Goal: Information Seeking & Learning: Learn about a topic

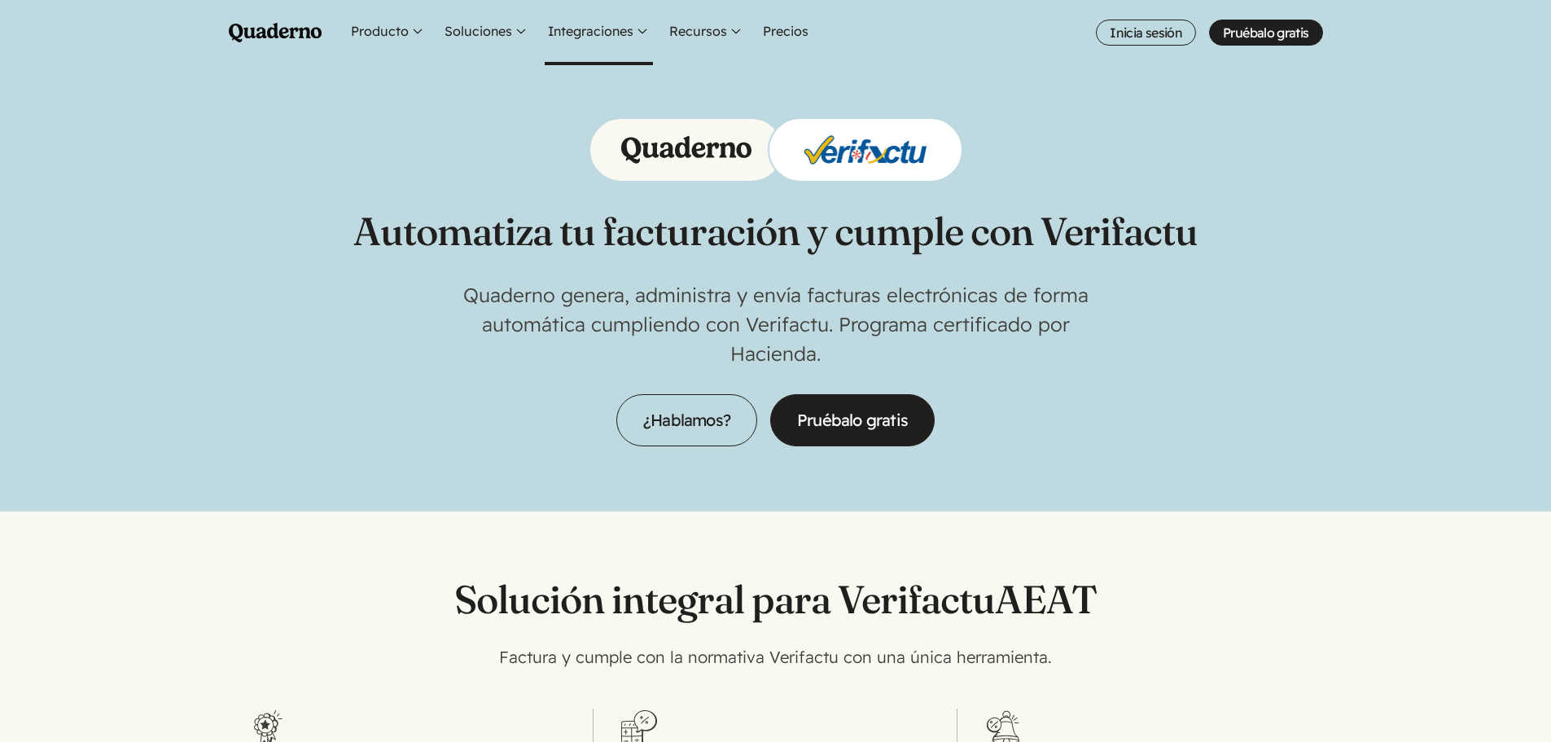
click at [589, 29] on button "Integraciones" at bounding box center [599, 32] width 108 height 65
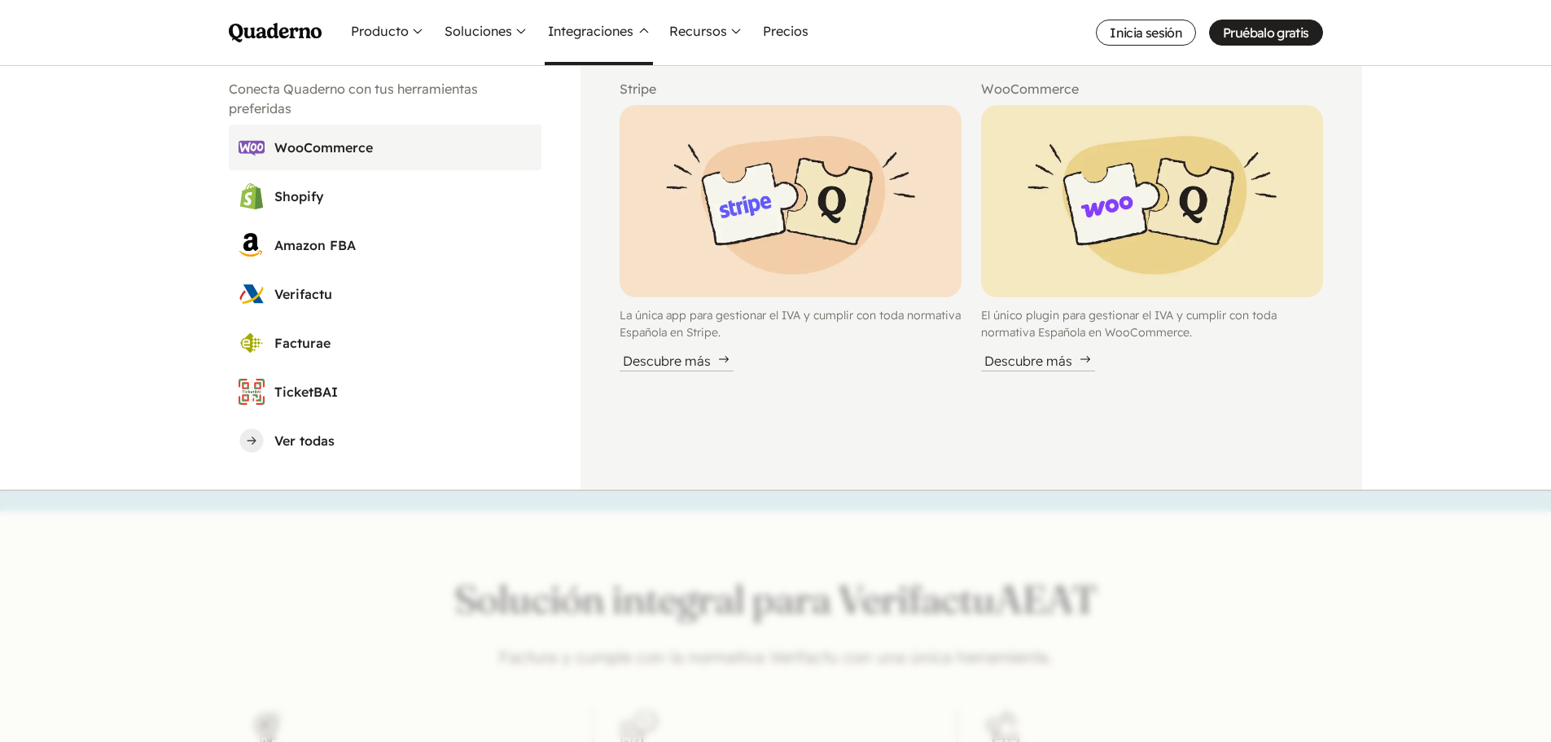
click at [354, 150] on h3 "WooCommerce" at bounding box center [402, 148] width 257 height 20
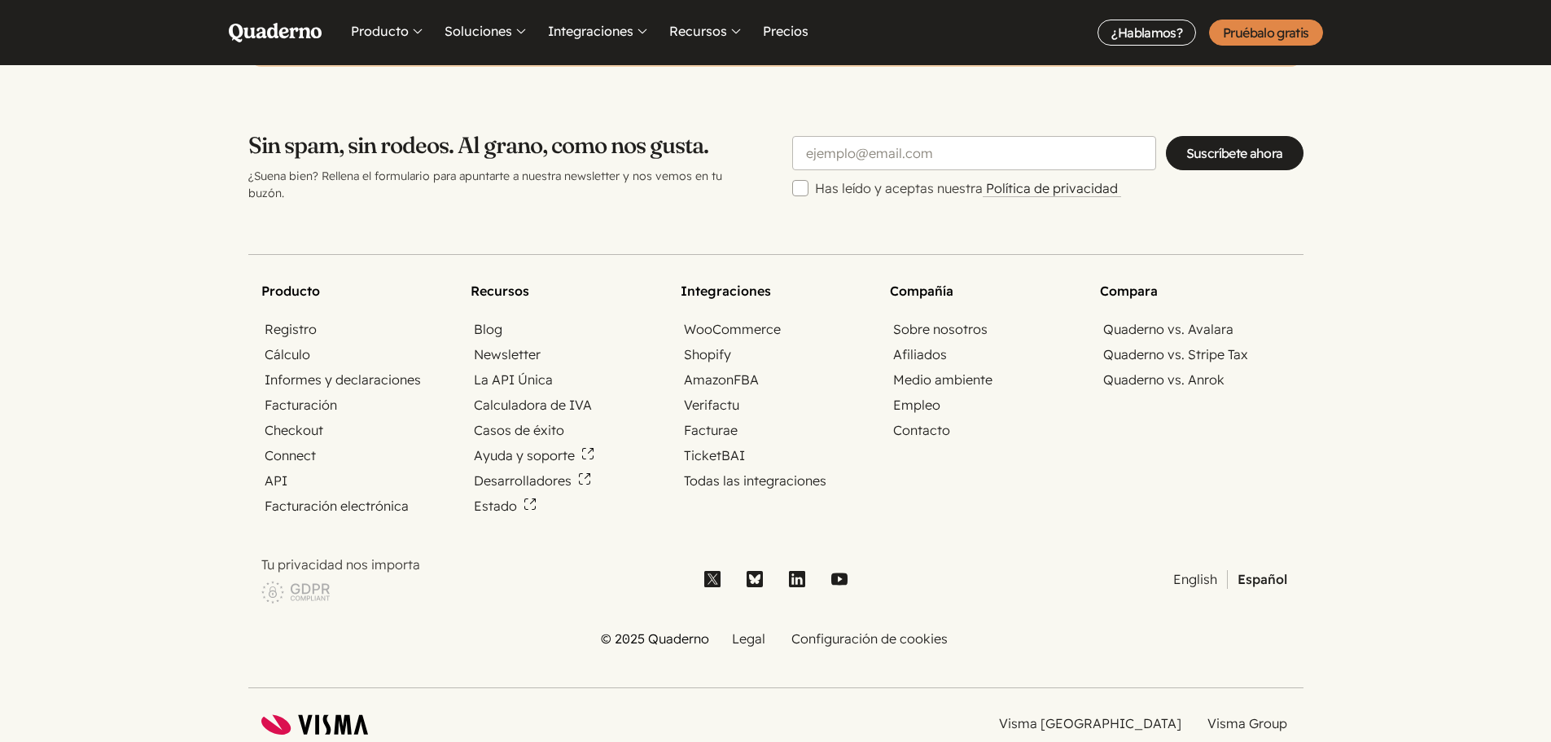
scroll to position [5418, 0]
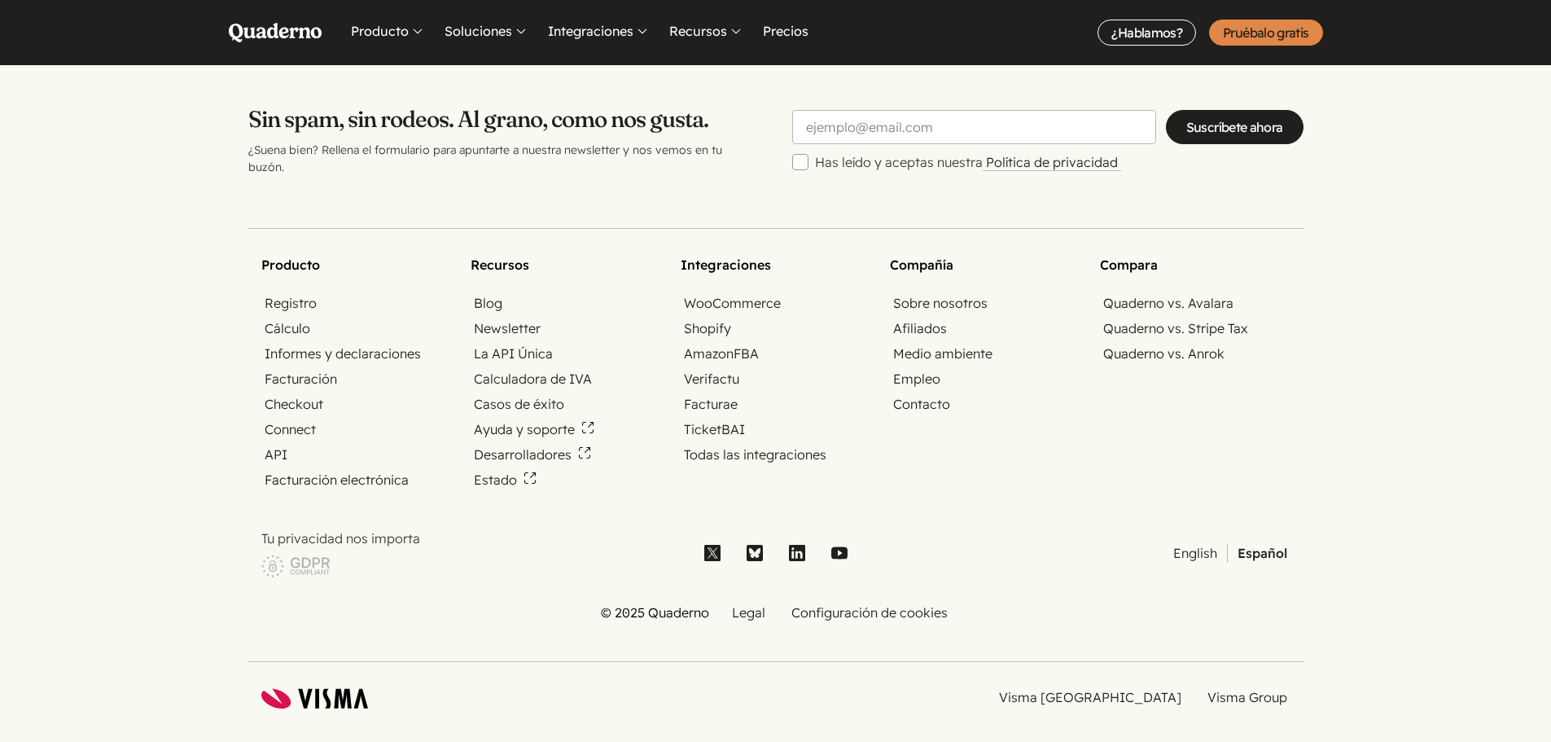
drag, startPoint x: 1474, startPoint y: 241, endPoint x: 1411, endPoint y: 504, distance: 270.4
click at [1485, 501] on footer "Producto Registro Cálculo Informes y declaraciones Facturación Checkout Connect…" at bounding box center [775, 469] width 1551 height 586
click at [1155, 688] on link "Visma [GEOGRAPHIC_DATA]" at bounding box center [1090, 697] width 189 height 19
click at [1096, 473] on nav "Producto Registro Cálculo Informes y declaraciones Facturación Checkout Connect…" at bounding box center [775, 438] width 1029 height 367
click at [1374, 450] on footer "Producto Registro Cálculo Informes y declaraciones Facturación Checkout Connect…" at bounding box center [775, 469] width 1551 height 586
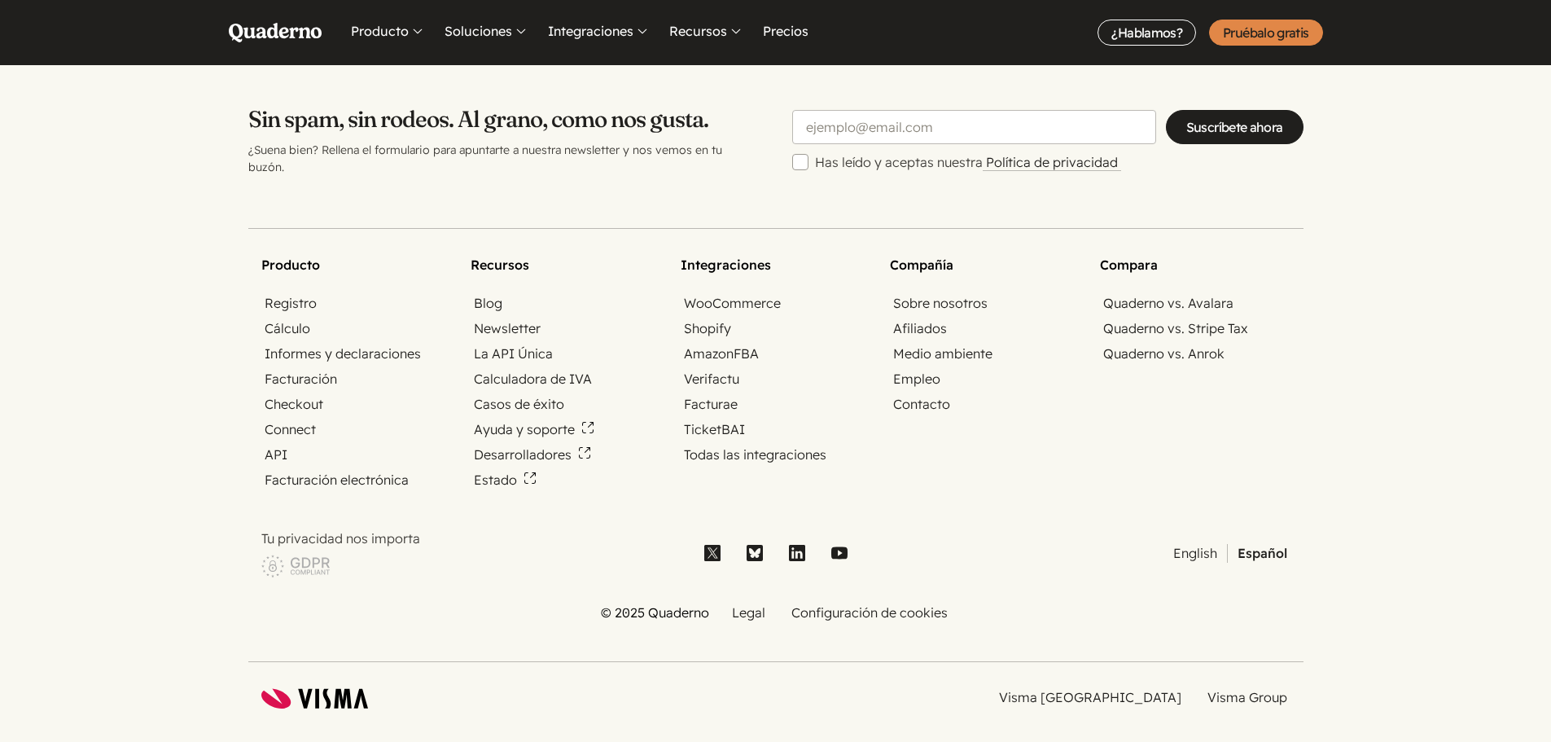
scroll to position [5337, 0]
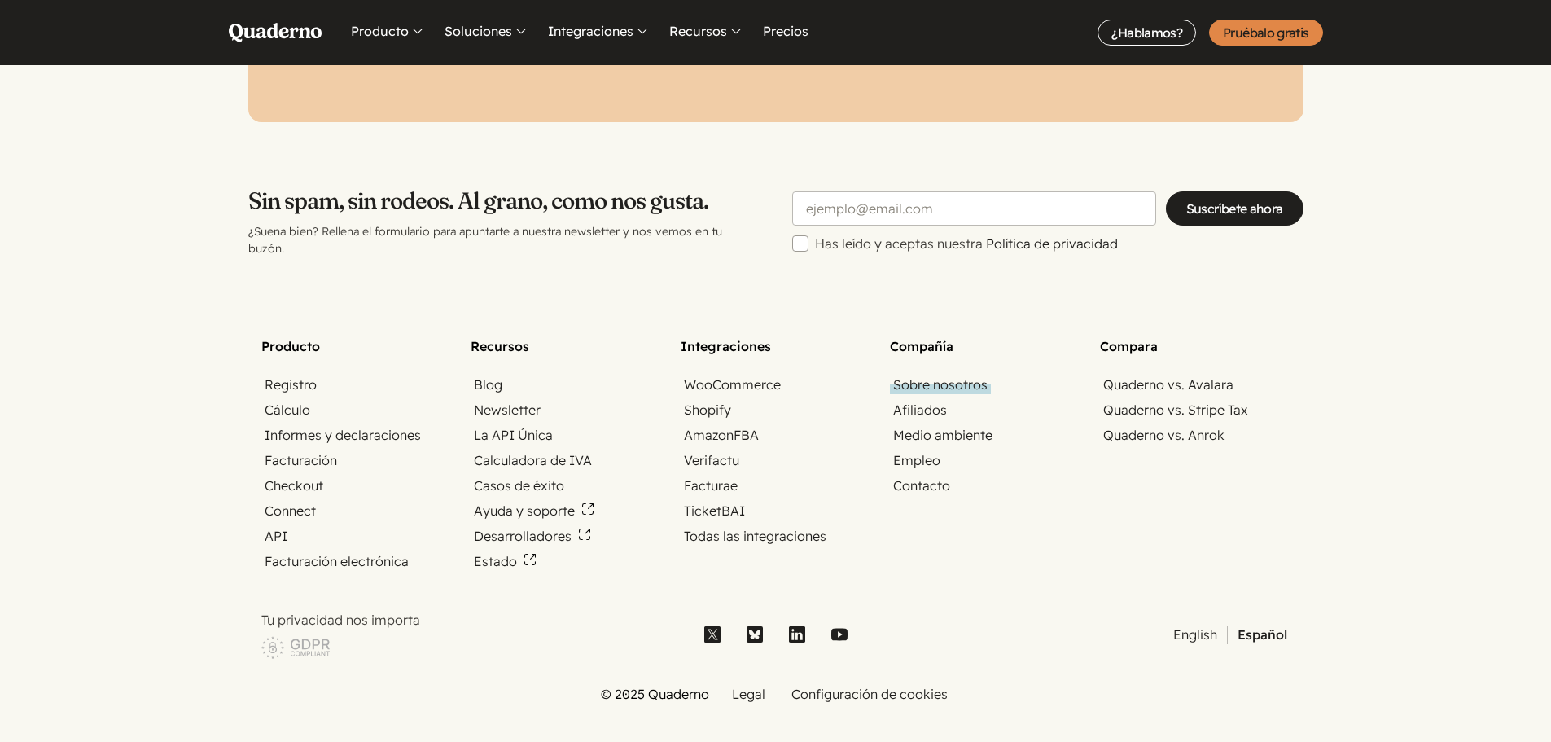
click at [926, 375] on link "Sobre nosotros" at bounding box center [940, 384] width 101 height 19
